Goal: Find contact information: Find contact information

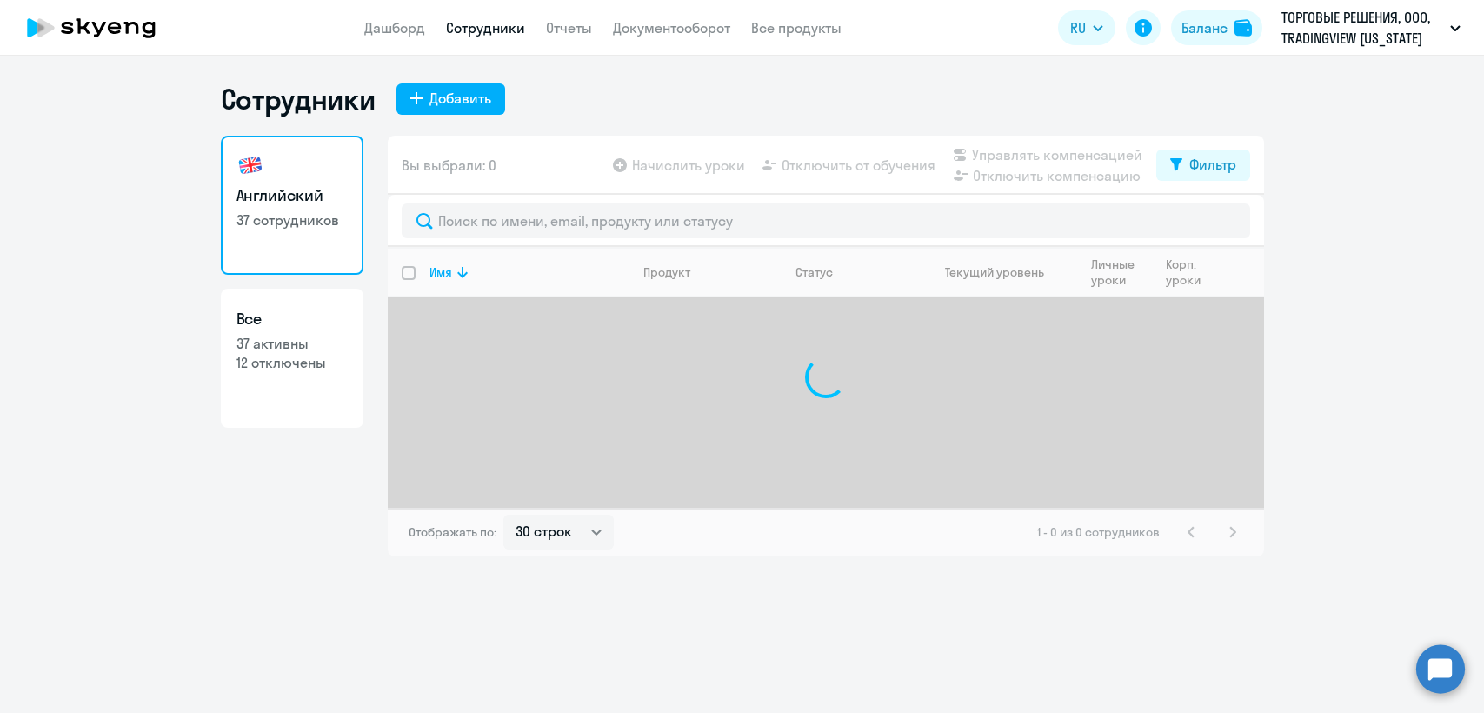
select select "30"
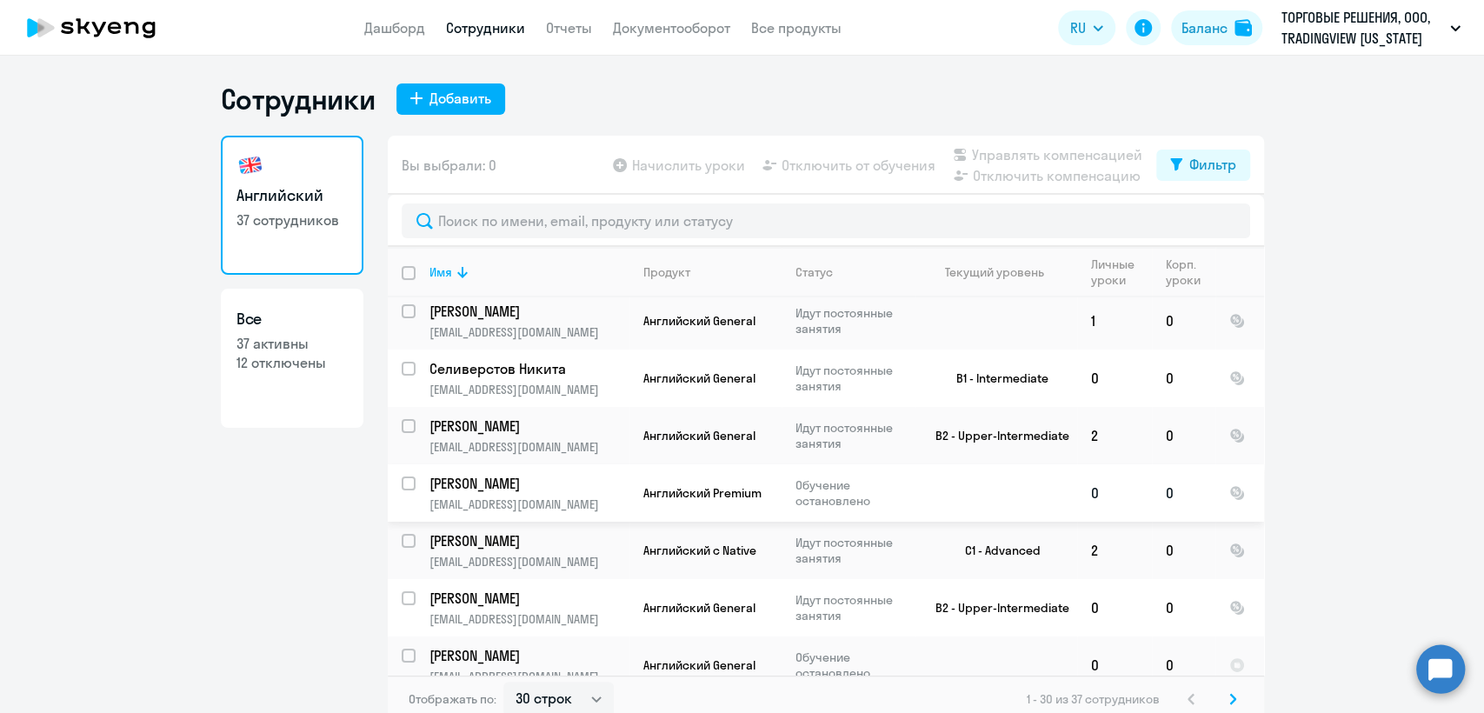
scroll to position [97, 0]
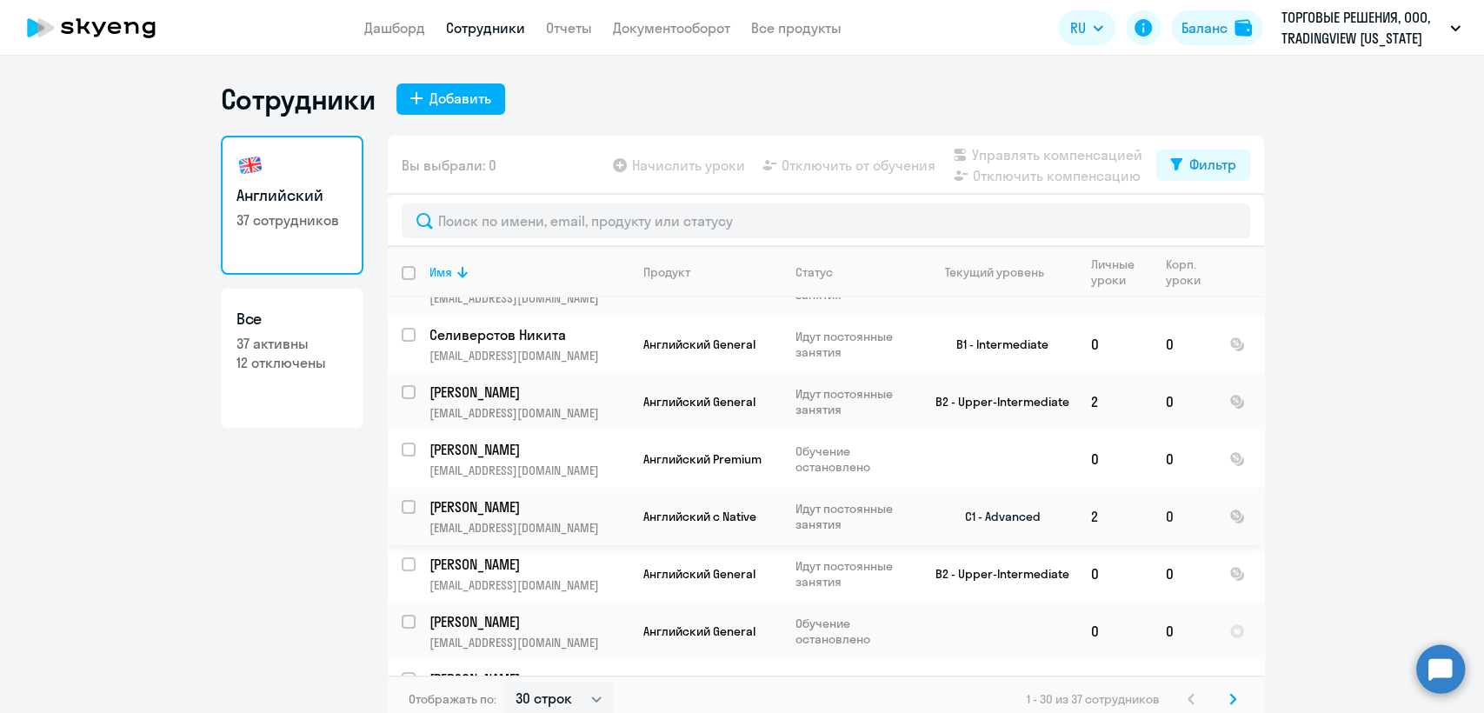
click at [718, 517] on span "Английский с Native" at bounding box center [700, 517] width 113 height 16
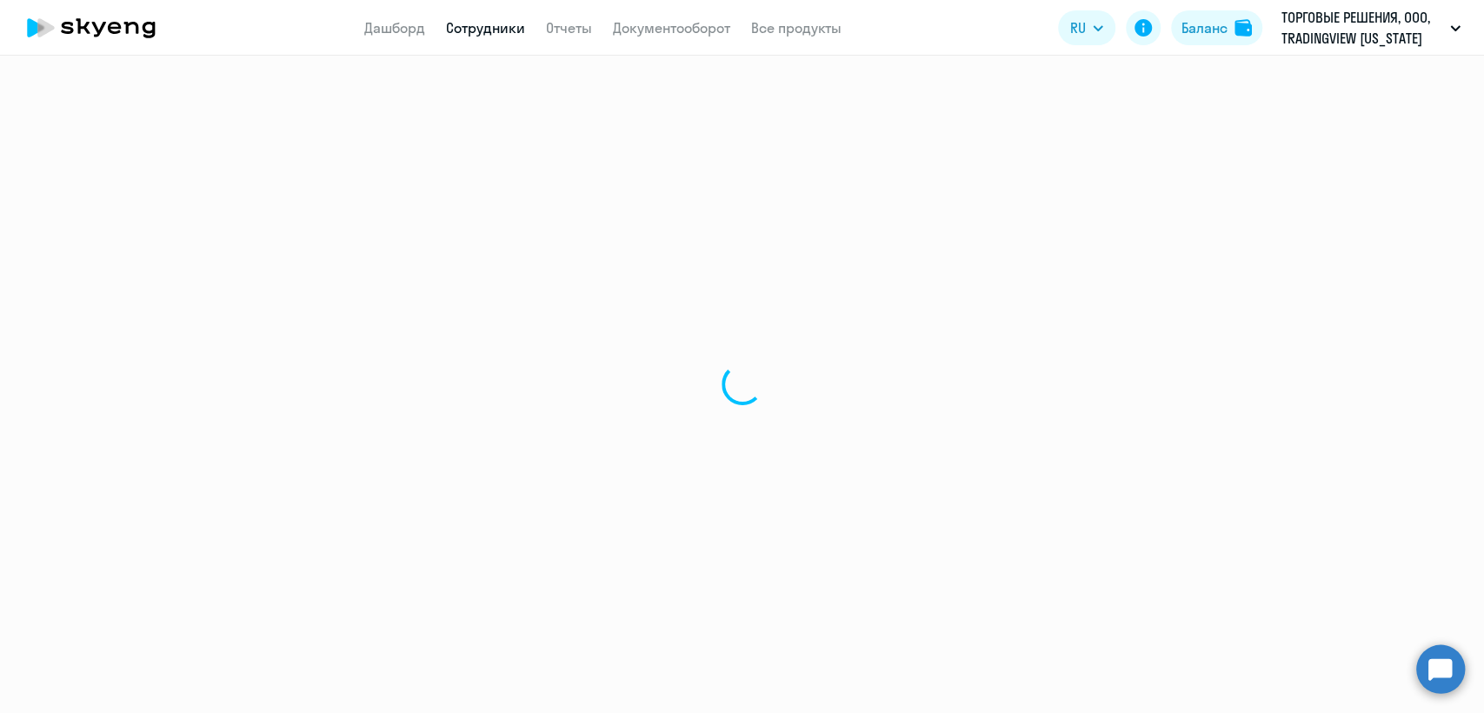
select select "english"
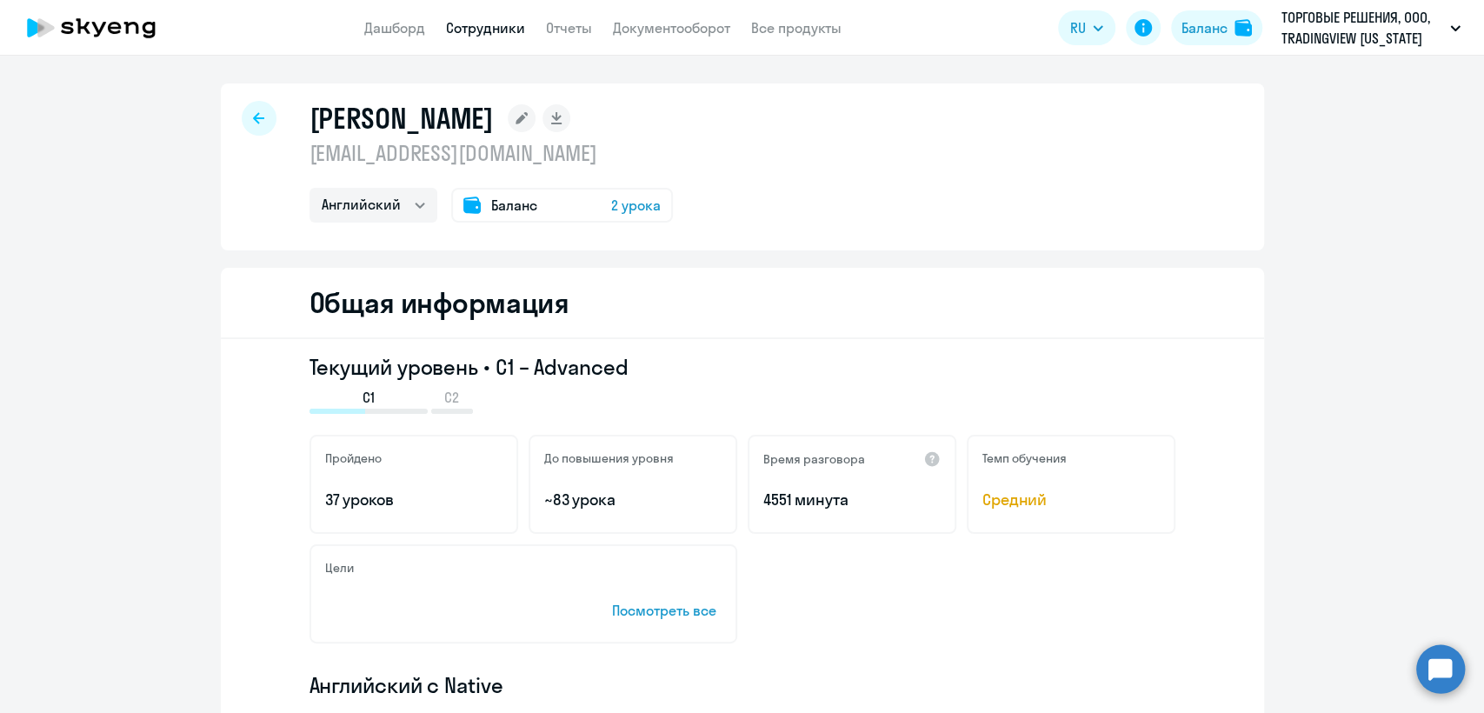
select select "30"
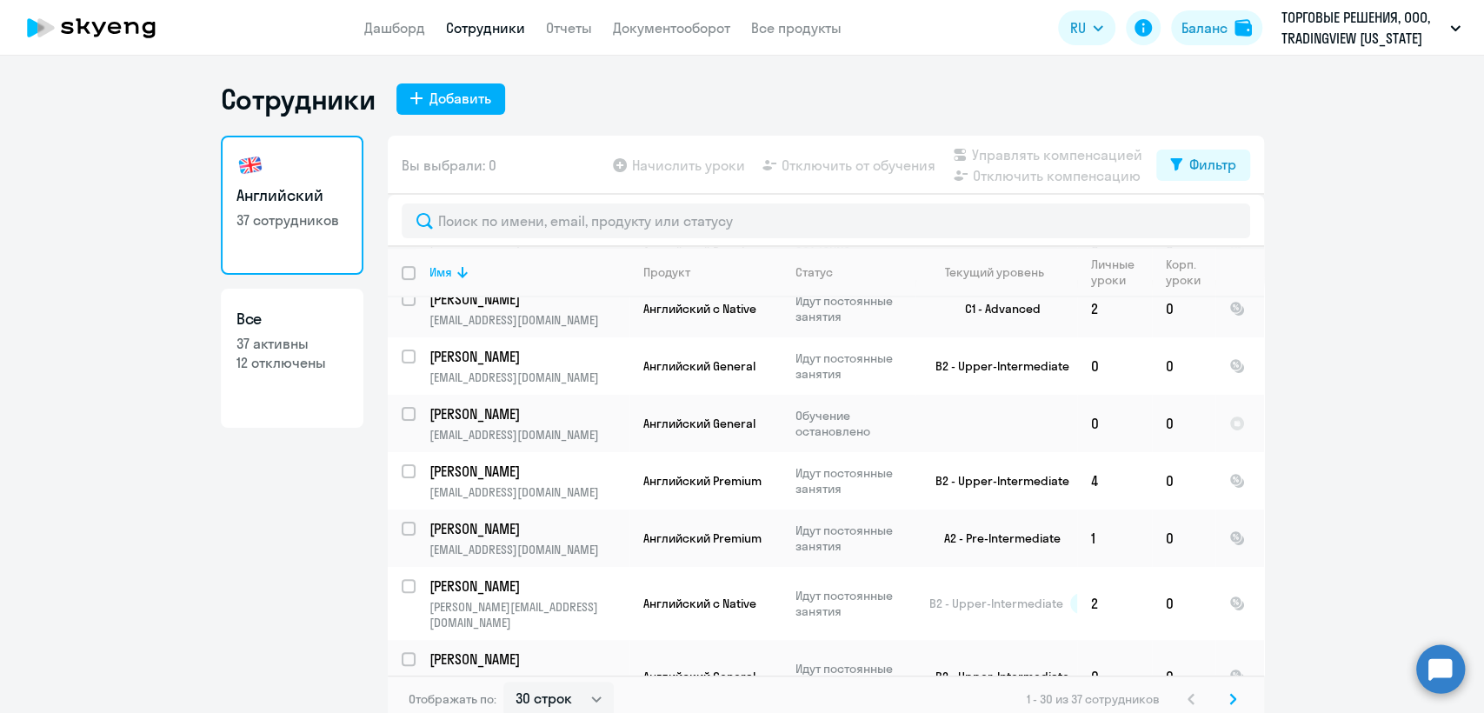
scroll to position [483, 0]
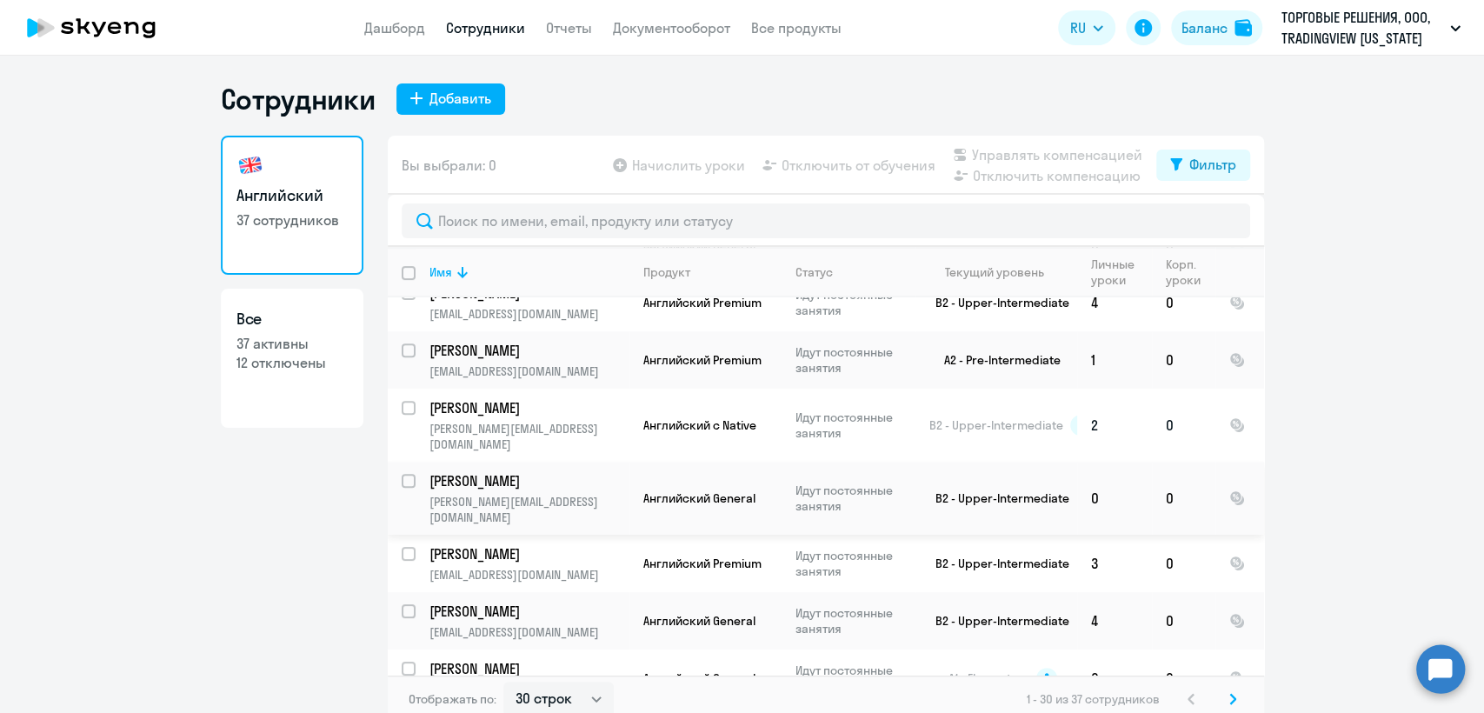
click at [761, 417] on app-product-badge "Английский с Native" at bounding box center [712, 425] width 137 height 16
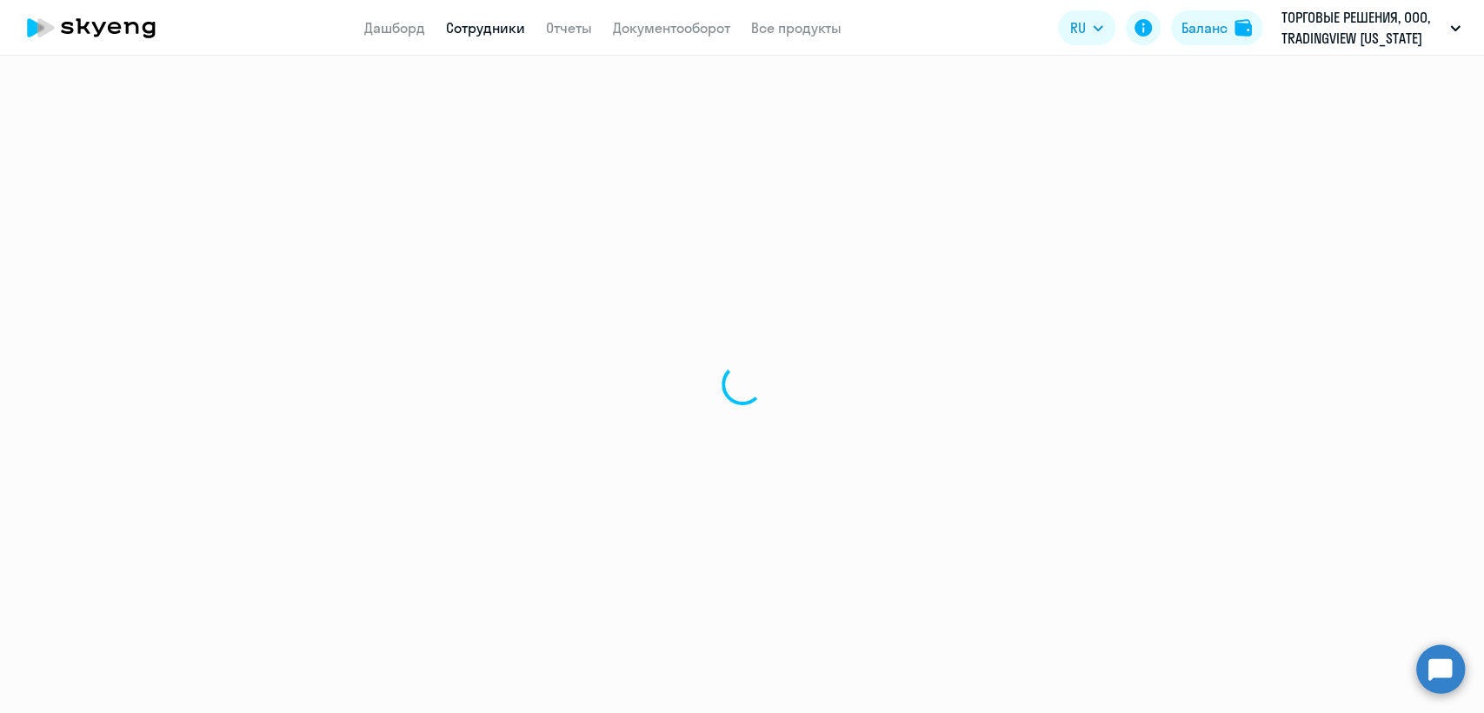
select select "english"
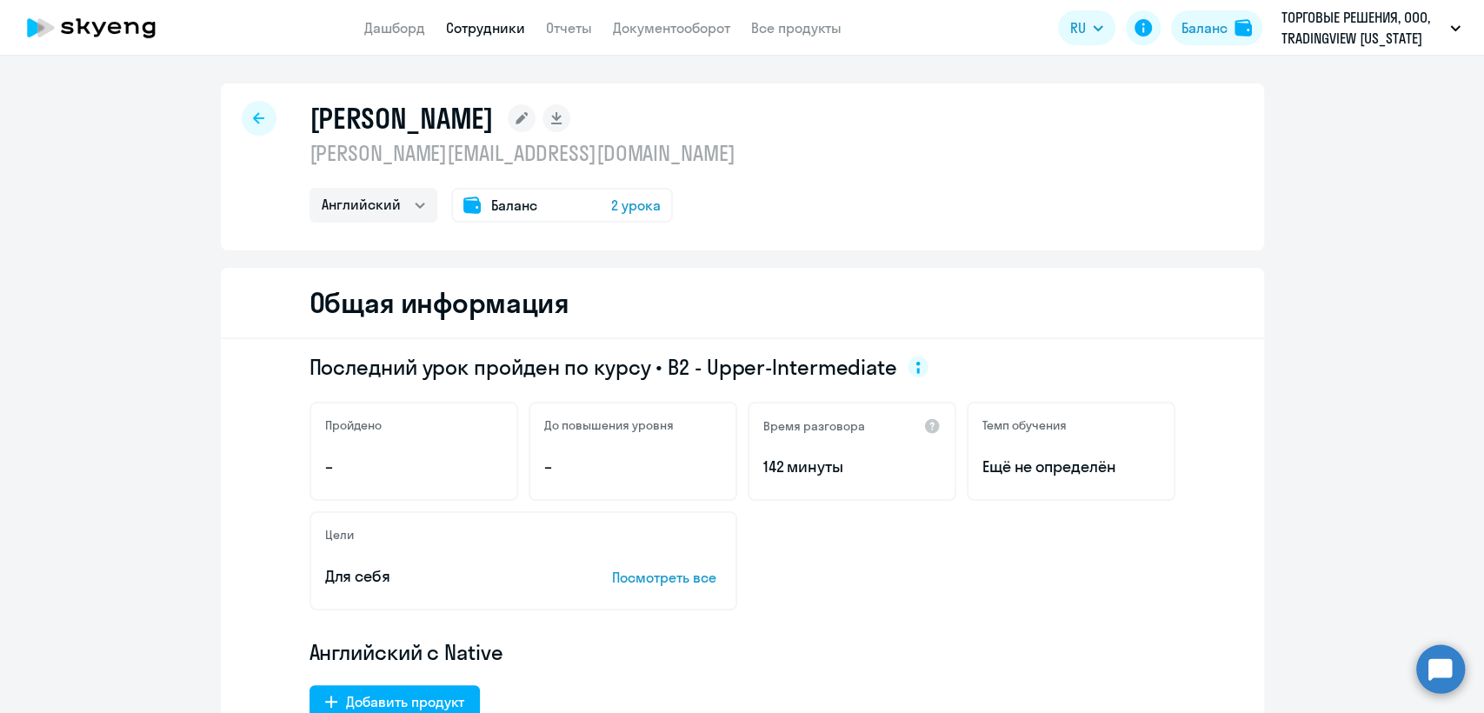
click at [459, 157] on p "[PERSON_NAME][EMAIL_ADDRESS][DOMAIN_NAME]" at bounding box center [523, 153] width 426 height 28
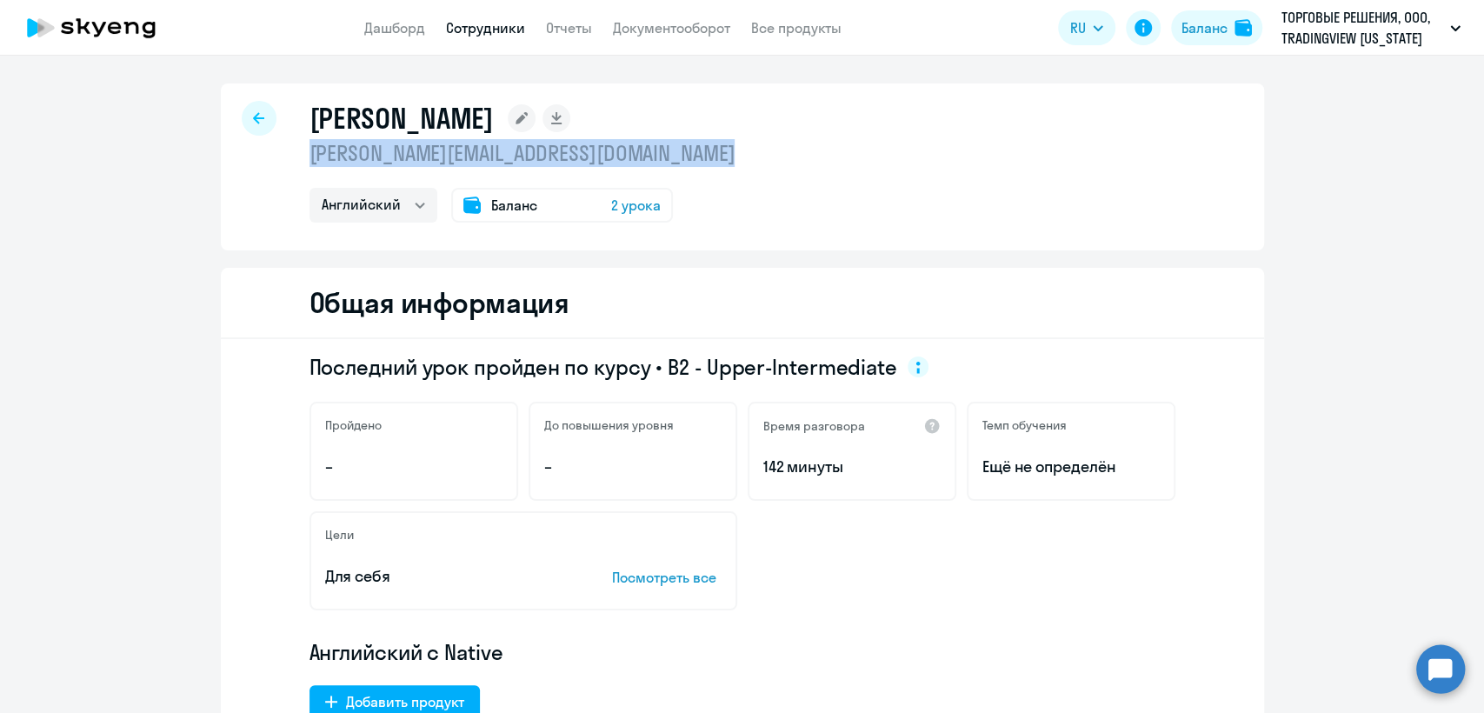
click at [459, 157] on p "[PERSON_NAME][EMAIL_ADDRESS][DOMAIN_NAME]" at bounding box center [523, 153] width 426 height 28
copy p "[PERSON_NAME][EMAIL_ADDRESS][DOMAIN_NAME]"
